Goal: Information Seeking & Learning: Learn about a topic

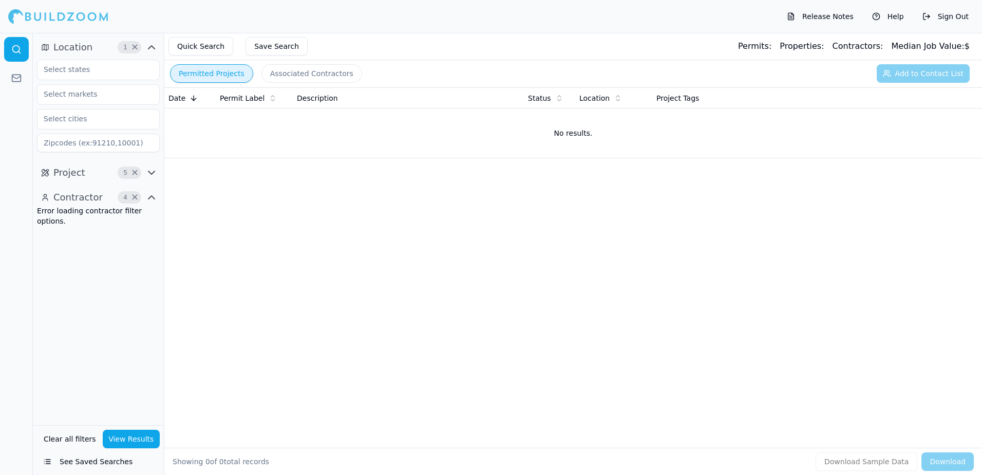
click at [219, 68] on button "Permitted Projects" at bounding box center [211, 73] width 83 height 18
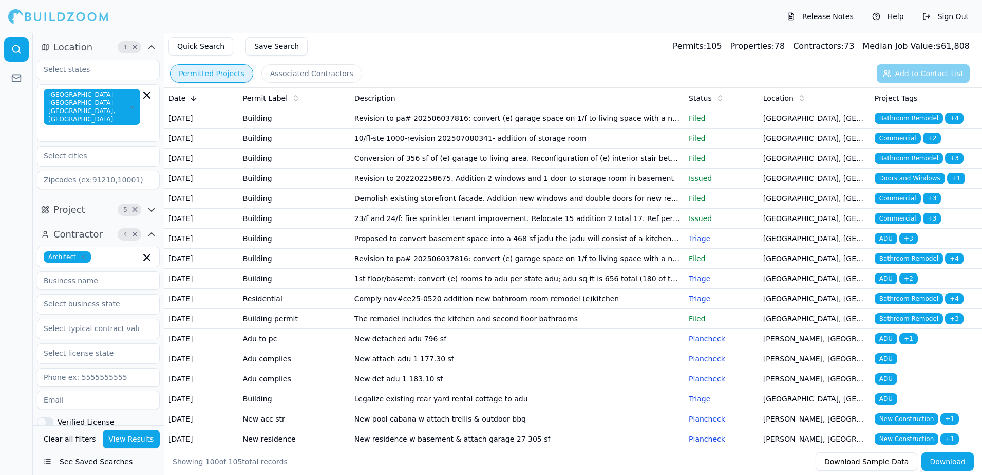
click at [903, 119] on span "Bathroom Remodel" at bounding box center [909, 118] width 68 height 11
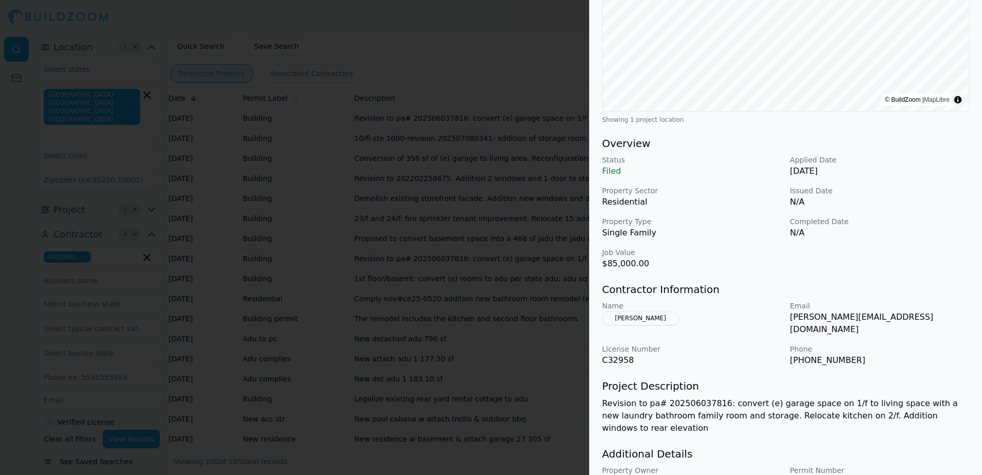
scroll to position [206, 0]
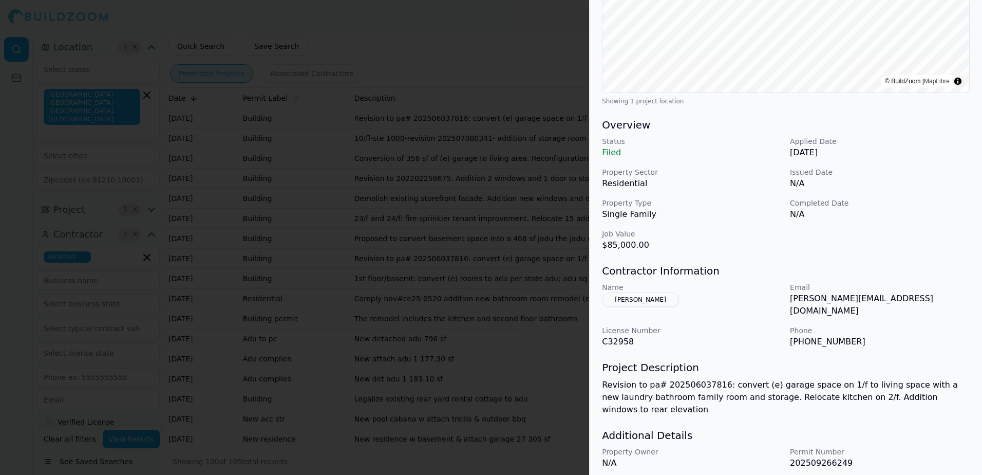
click at [512, 29] on div at bounding box center [491, 237] width 982 height 475
